Goal: Go to known website: Go to known website

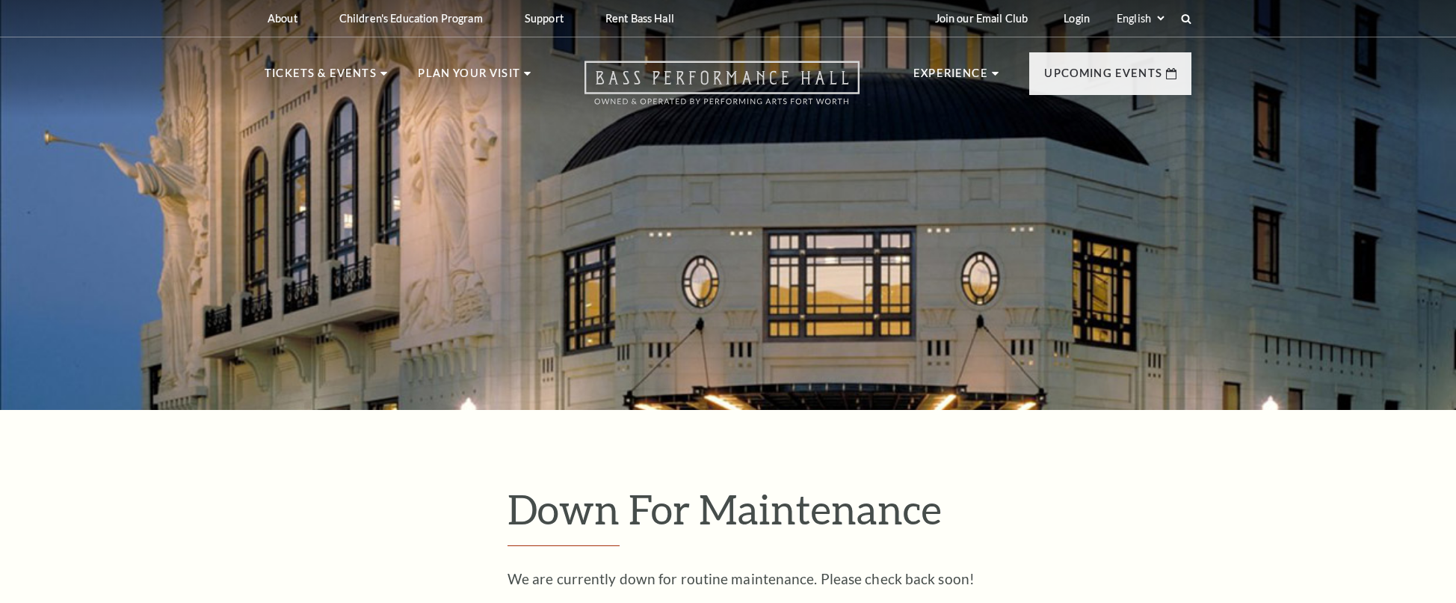
click at [705, 75] on icon at bounding box center [722, 83] width 275 height 44
